Goal: Transaction & Acquisition: Purchase product/service

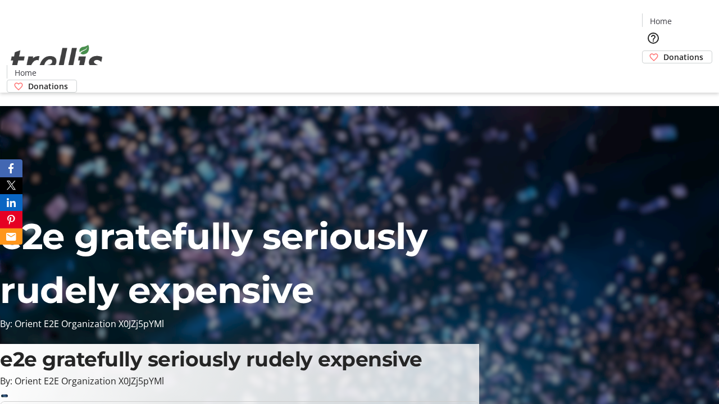
click at [663, 51] on span "Donations" at bounding box center [683, 57] width 40 height 12
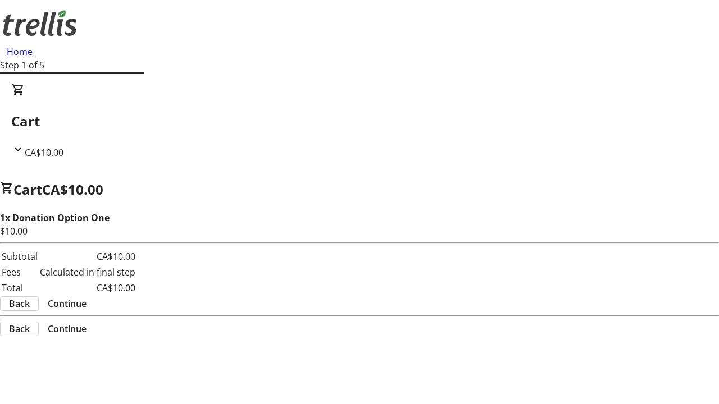
select select "CA"
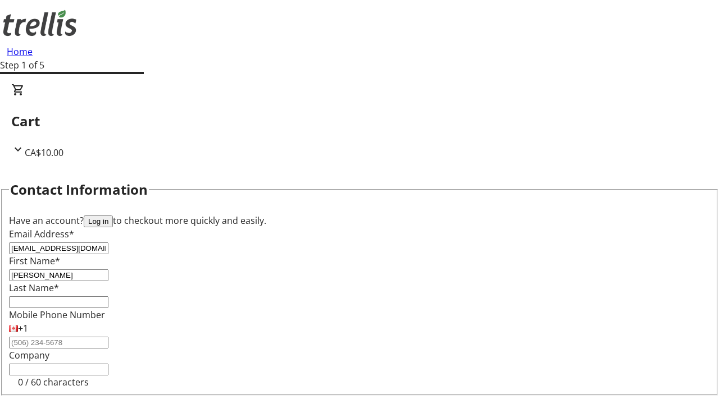
type input "[PERSON_NAME]"
type input "Mraz"
type input "[STREET_ADDRESS][PERSON_NAME]"
type input "Kelowna"
select select "BC"
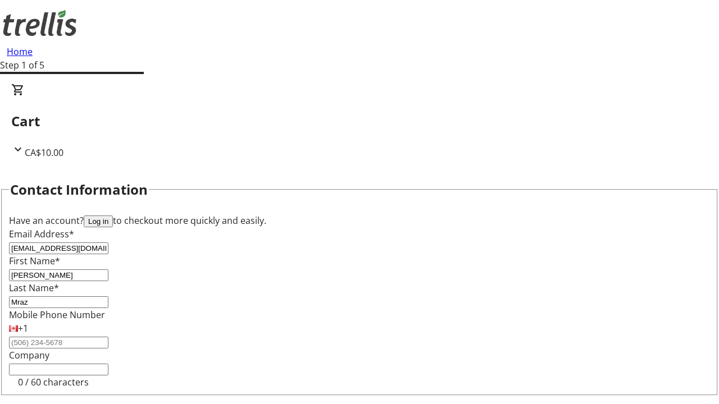
type input "Kelowna"
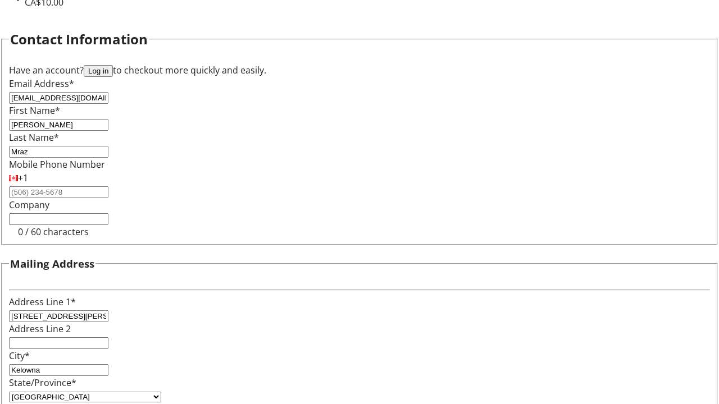
type input "V1Y 0C2"
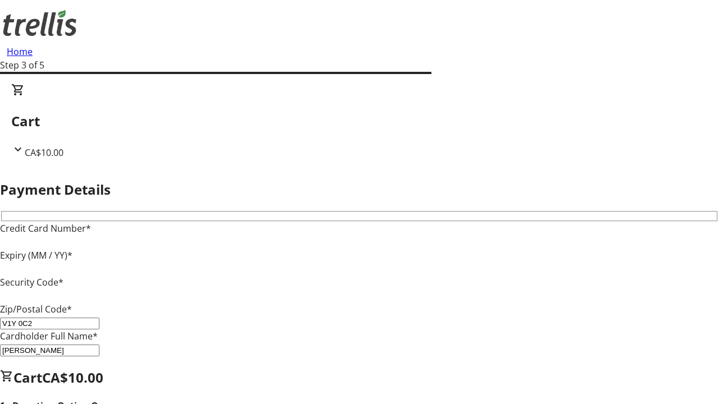
type input "V1Y 0C2"
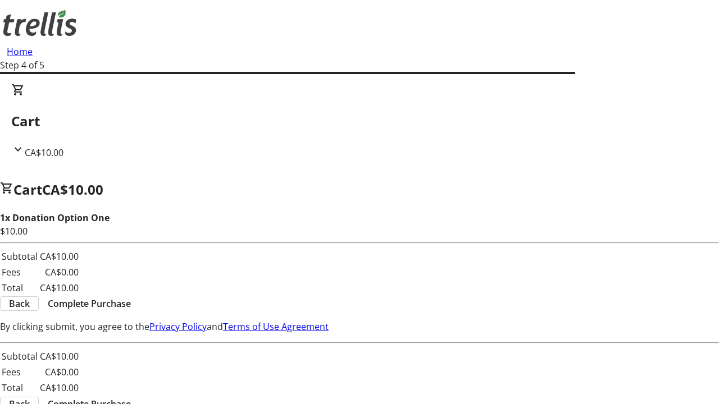
click at [131, 297] on span "Complete Purchase" at bounding box center [89, 303] width 83 height 13
